Goal: Task Accomplishment & Management: Manage account settings

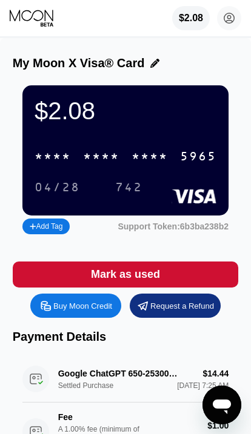
click at [98, 155] on div "* * * *" at bounding box center [101, 157] width 36 height 14
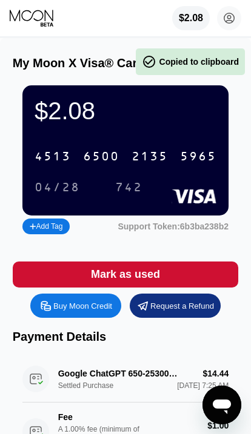
click at [179, 13] on div "$2.08" at bounding box center [191, 18] width 24 height 11
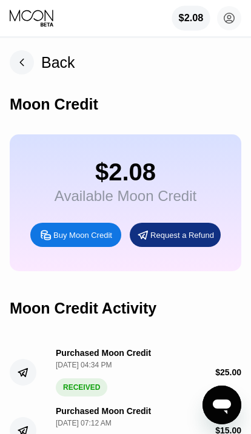
click at [20, 59] on rect at bounding box center [22, 62] width 24 height 24
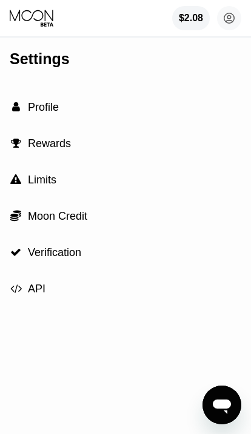
click at [21, 102] on div "" at bounding box center [16, 107] width 12 height 11
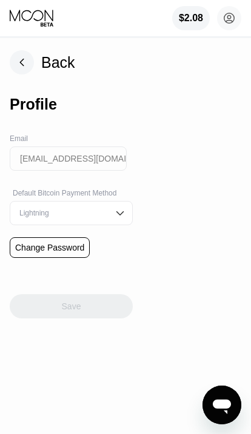
click at [17, 56] on rect at bounding box center [22, 62] width 24 height 24
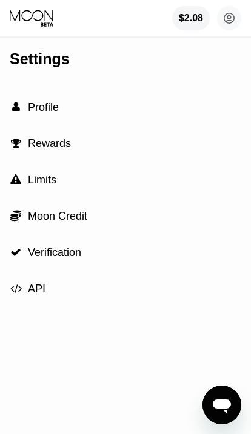
click at [34, 217] on span "Moon Credit" at bounding box center [57, 216] width 59 height 12
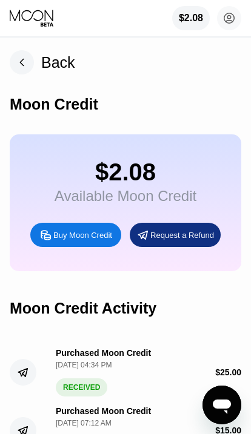
click at [79, 184] on div "$2.08" at bounding box center [125, 172] width 142 height 27
click at [139, 180] on div "$2.08" at bounding box center [125, 172] width 142 height 27
click at [20, 64] on rect at bounding box center [22, 62] width 24 height 24
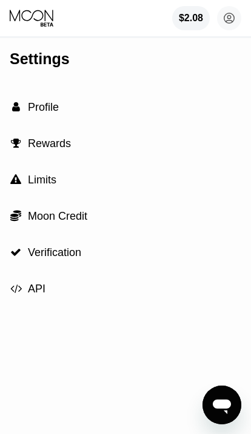
click at [26, 104] on div " Profile" at bounding box center [34, 107] width 49 height 13
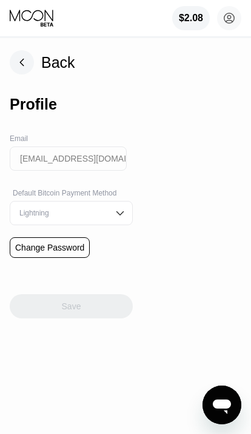
click at [18, 63] on rect at bounding box center [22, 62] width 24 height 24
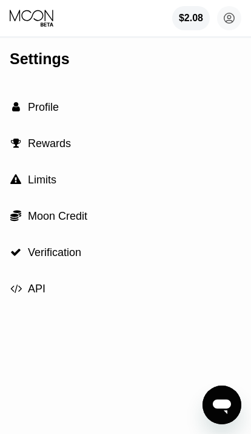
click at [18, 12] on icon at bounding box center [32, 18] width 45 height 18
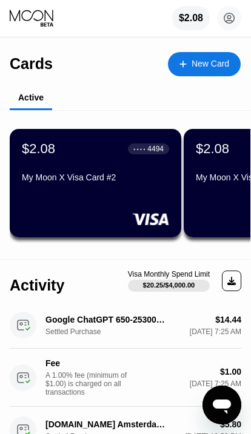
click at [219, 1] on div "$2.08 [EMAIL_ADDRESS][DOMAIN_NAME]  Home Settings Support Careers About Us Log…" at bounding box center [125, 18] width 251 height 36
click at [226, 19] on circle at bounding box center [229, 18] width 24 height 24
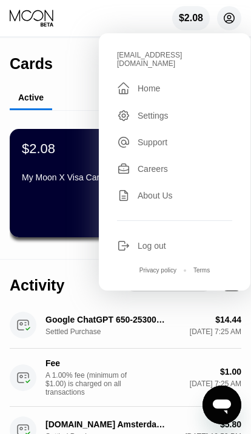
click at [129, 111] on icon at bounding box center [123, 115] width 13 height 13
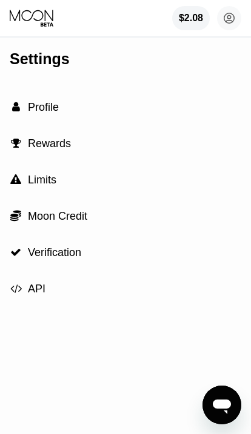
click at [37, 226] on div " Moon Credit" at bounding box center [125, 216] width 231 height 36
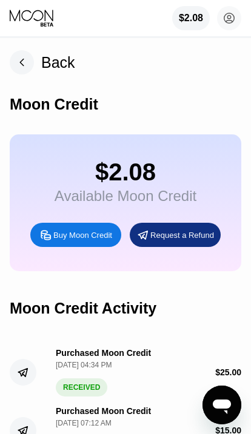
click at [228, 21] on icon at bounding box center [229, 18] width 7 height 7
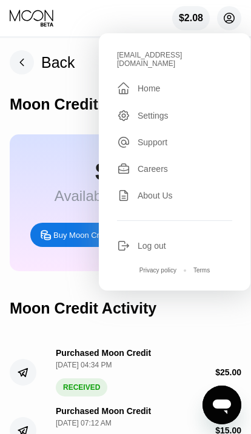
click at [19, 59] on rect at bounding box center [22, 62] width 24 height 24
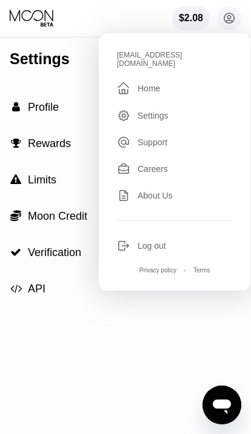
click at [14, 301] on div " API" at bounding box center [125, 289] width 231 height 36
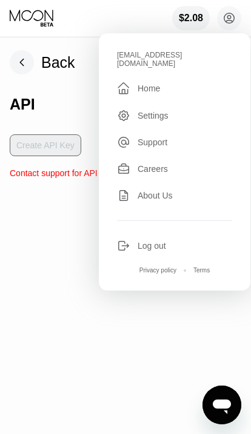
click at [59, 272] on div "Back API Create API Key Contact support for API access" at bounding box center [125, 236] width 231 height 396
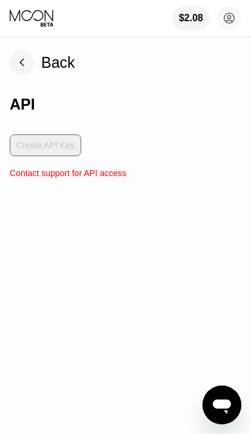
click at [25, 68] on rect at bounding box center [22, 62] width 24 height 24
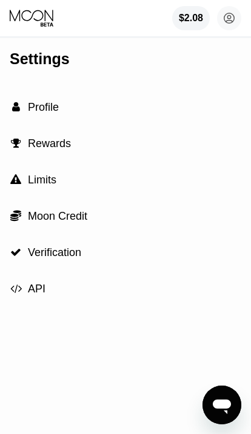
click at [22, 160] on div " Rewards" at bounding box center [125, 143] width 231 height 36
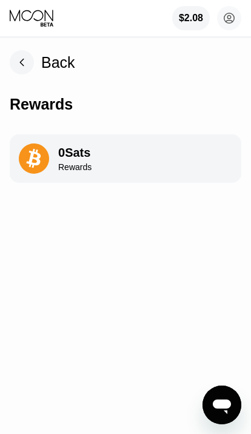
click at [22, 61] on rect at bounding box center [22, 62] width 24 height 24
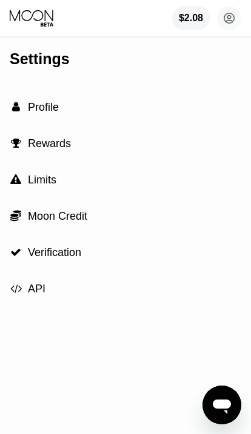
click at [182, 7] on div "$2.08" at bounding box center [191, 18] width 38 height 24
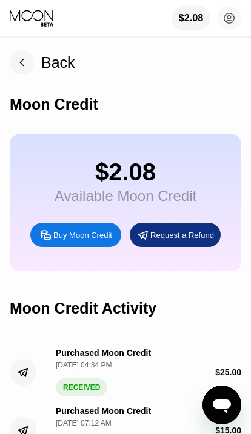
click at [22, 10] on icon at bounding box center [32, 18] width 45 height 18
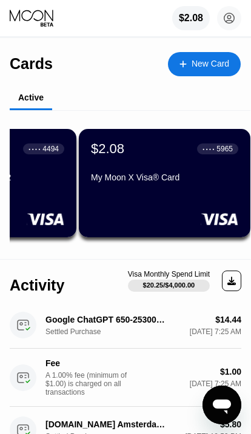
scroll to position [0, 105]
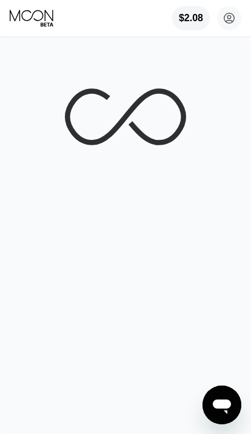
click at [39, 198] on div at bounding box center [125, 236] width 251 height 396
